Goal: Task Accomplishment & Management: Use online tool/utility

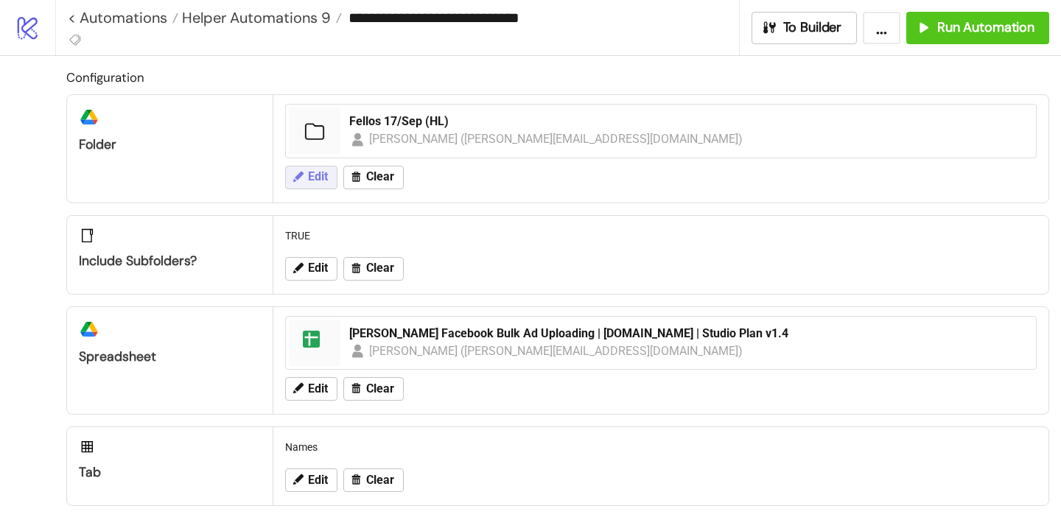
click at [306, 180] on button "Edit" at bounding box center [311, 178] width 52 height 24
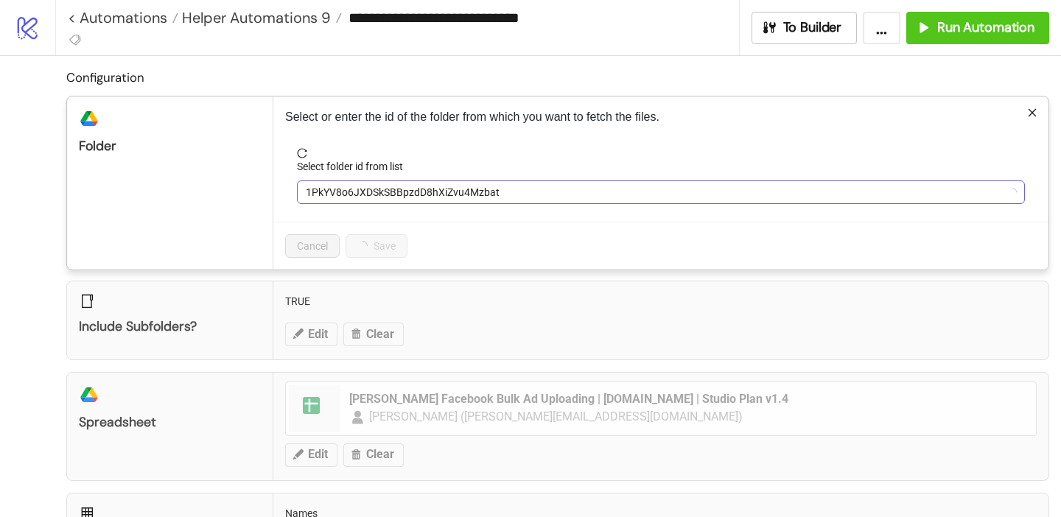
click at [329, 183] on span "1PkYV8o6JXDSkSBBpzdD8hXiZvu4Mzbat" at bounding box center [661, 192] width 710 height 22
click at [329, 183] on span "Ax 17/Sep" at bounding box center [661, 192] width 710 height 22
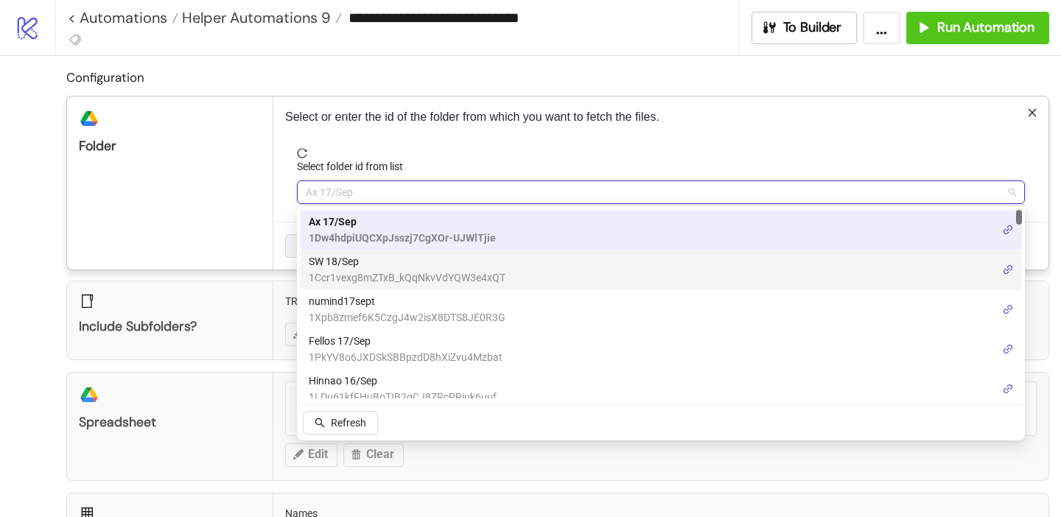
click at [351, 259] on span "SW 18/Sep" at bounding box center [407, 261] width 197 height 16
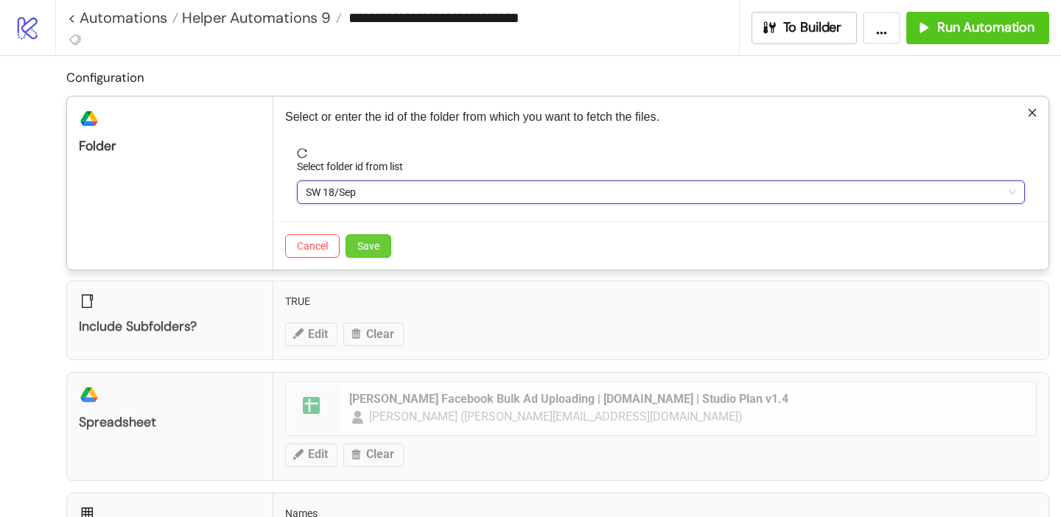
click at [368, 238] on button "Save" at bounding box center [369, 246] width 46 height 24
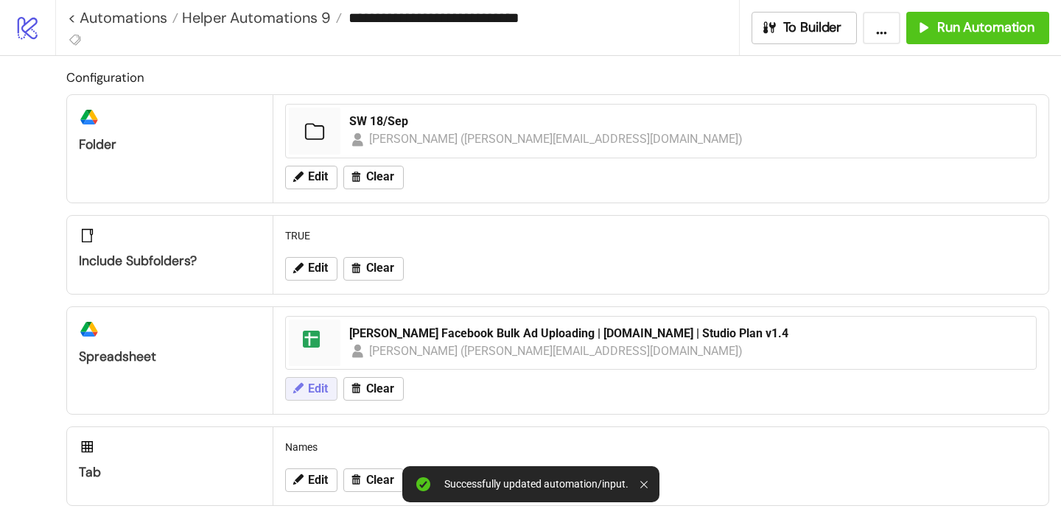
click at [302, 396] on button "Edit" at bounding box center [311, 389] width 52 height 24
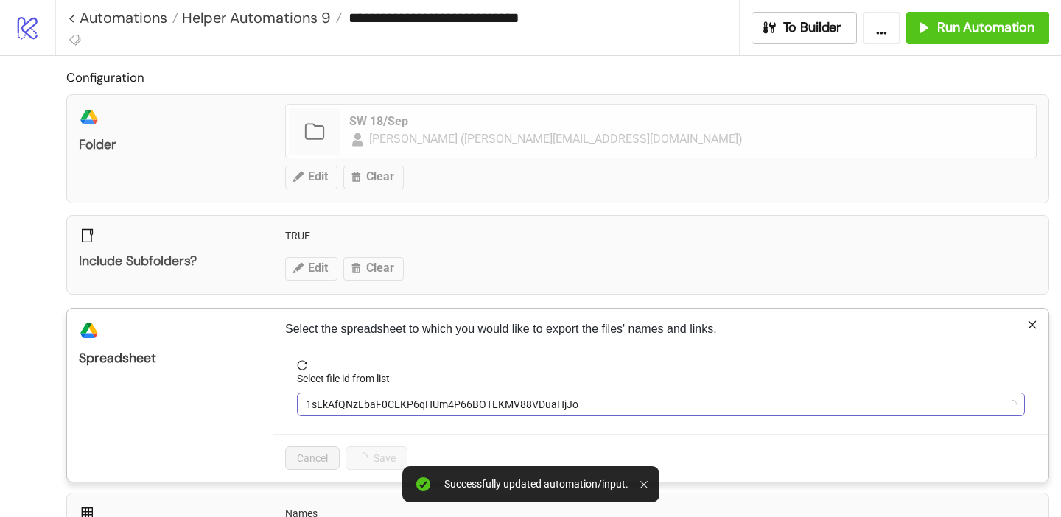
click at [355, 401] on span "1sLkAfQNzLbaF0CEKP6qHUm4P66BOTLKMV88VDuaHjJo" at bounding box center [661, 404] width 710 height 22
click at [355, 404] on span "AxoltBrain Facebook Bulk Ad Uploading | [DOMAIN_NAME] | Studio Plan v1.4" at bounding box center [661, 404] width 710 height 22
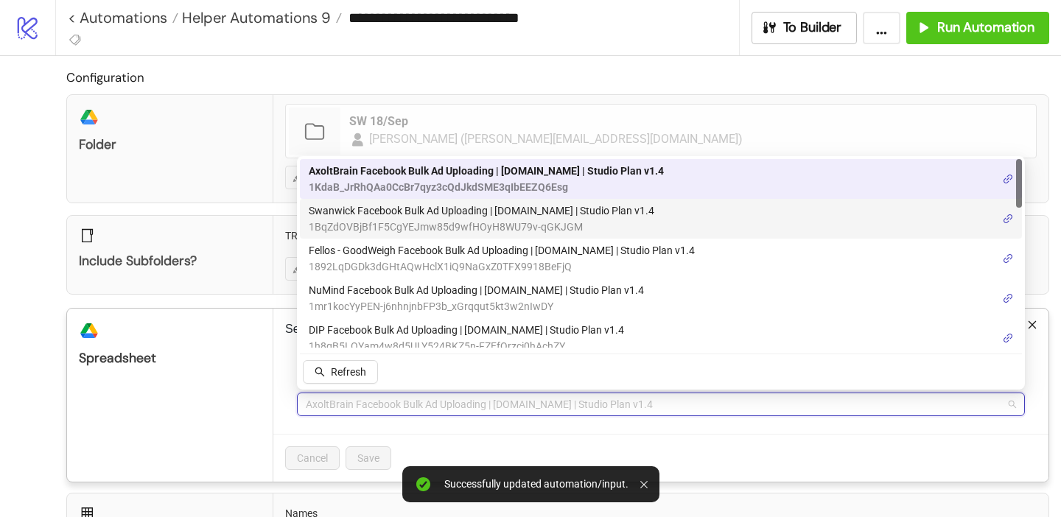
click at [373, 217] on span "Swanwick Facebook Bulk Ad Uploading | [DOMAIN_NAME] | Studio Plan v1.4" at bounding box center [482, 211] width 346 height 16
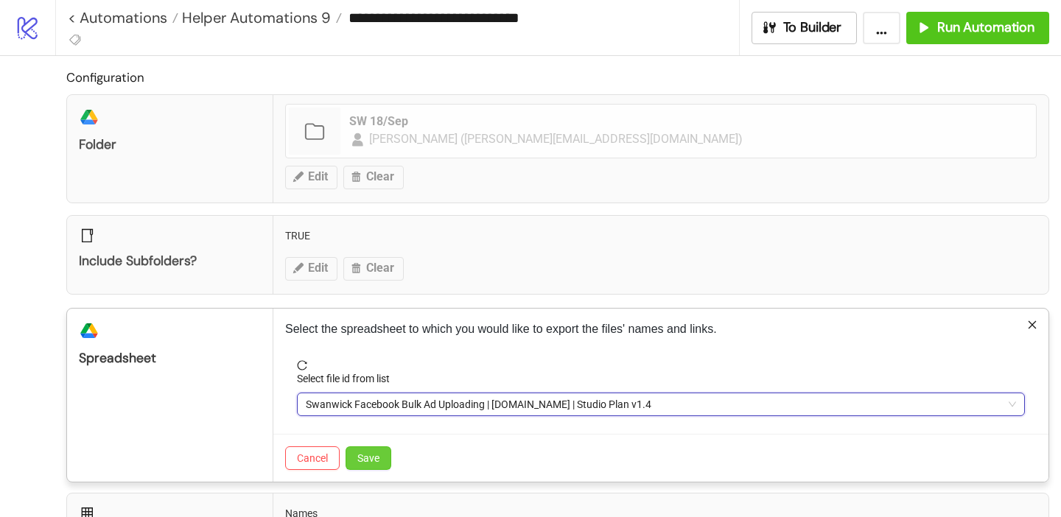
click at [371, 465] on button "Save" at bounding box center [369, 458] width 46 height 24
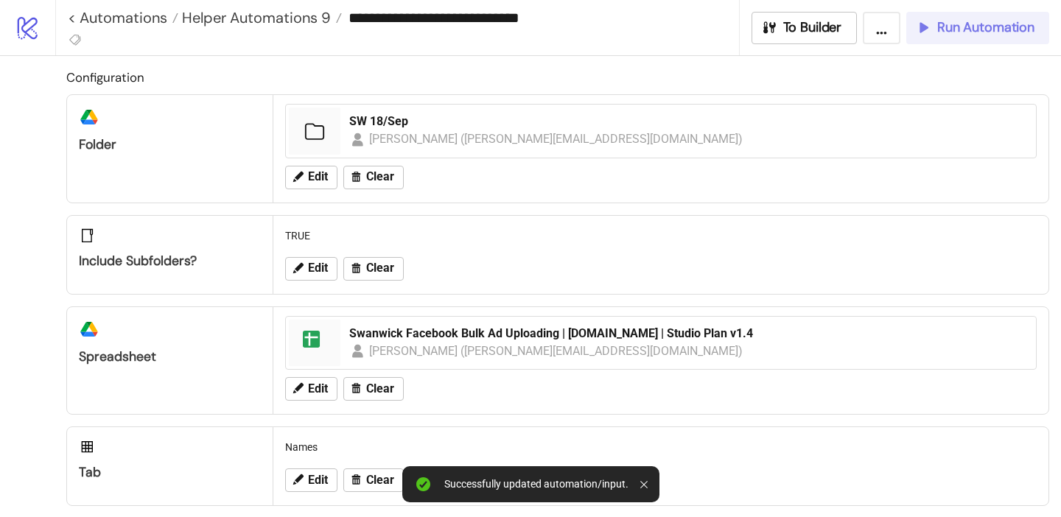
click at [944, 26] on span "Run Automation" at bounding box center [985, 27] width 97 height 17
